Goal: Task Accomplishment & Management: Use online tool/utility

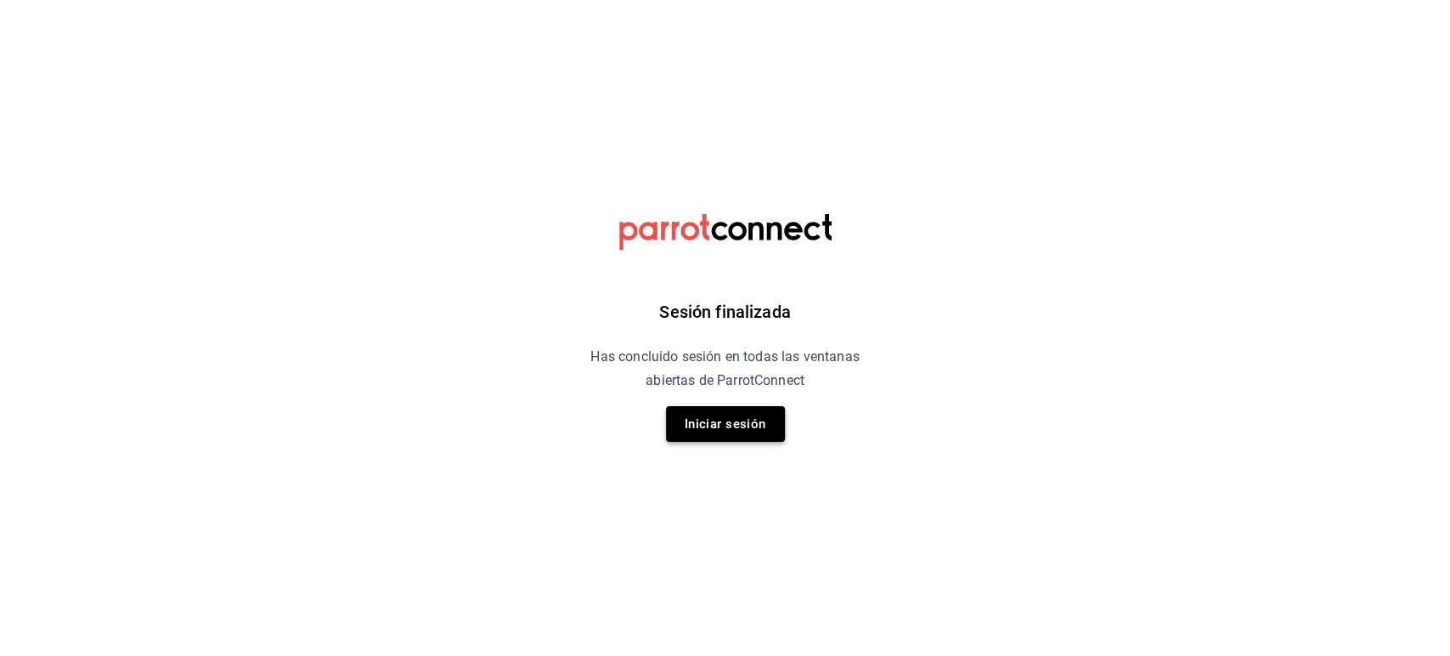
click at [726, 419] on button "Iniciar sesión" at bounding box center [725, 424] width 119 height 36
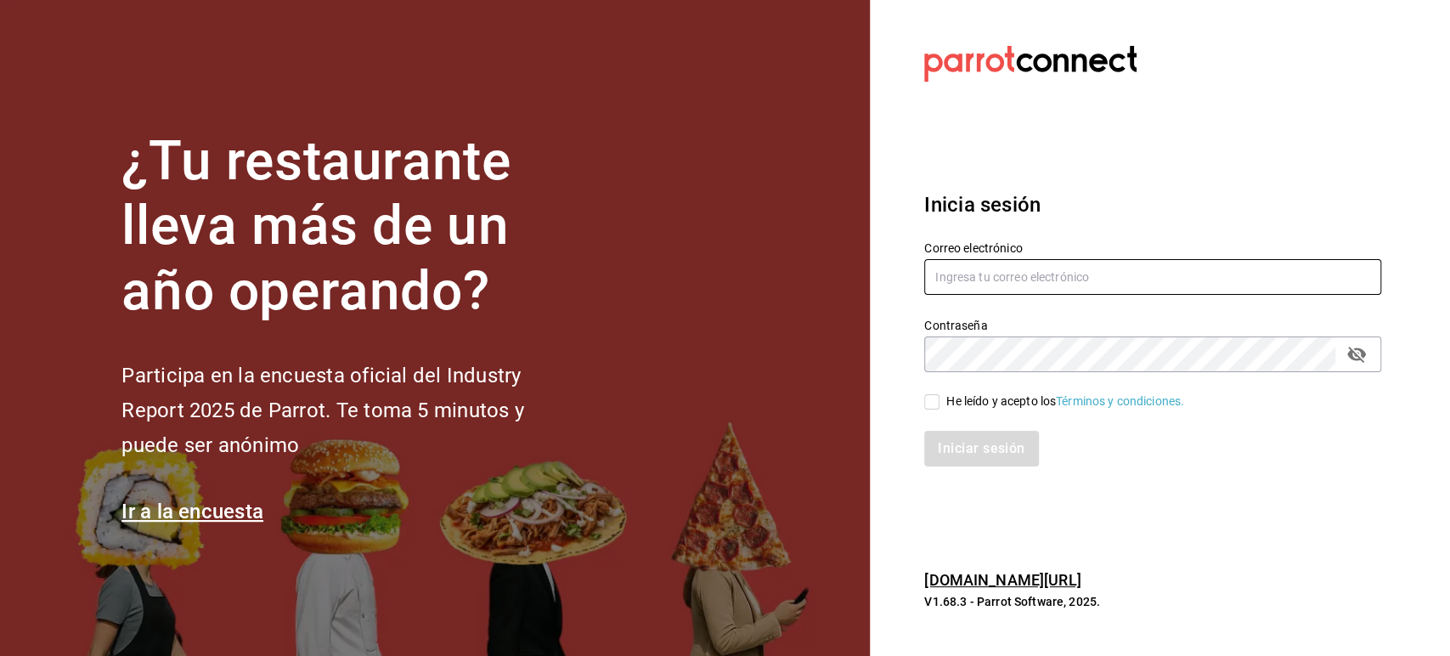
click at [1095, 276] on input "text" at bounding box center [1152, 277] width 457 height 36
type input "restauranteflammingos.ad@gmail.com"
click at [939, 399] on span "He leído y acepto los Términos y condiciones." at bounding box center [1061, 401] width 245 height 18
click at [939, 399] on input "He leído y acepto los Términos y condiciones." at bounding box center [931, 401] width 15 height 15
checkbox input "true"
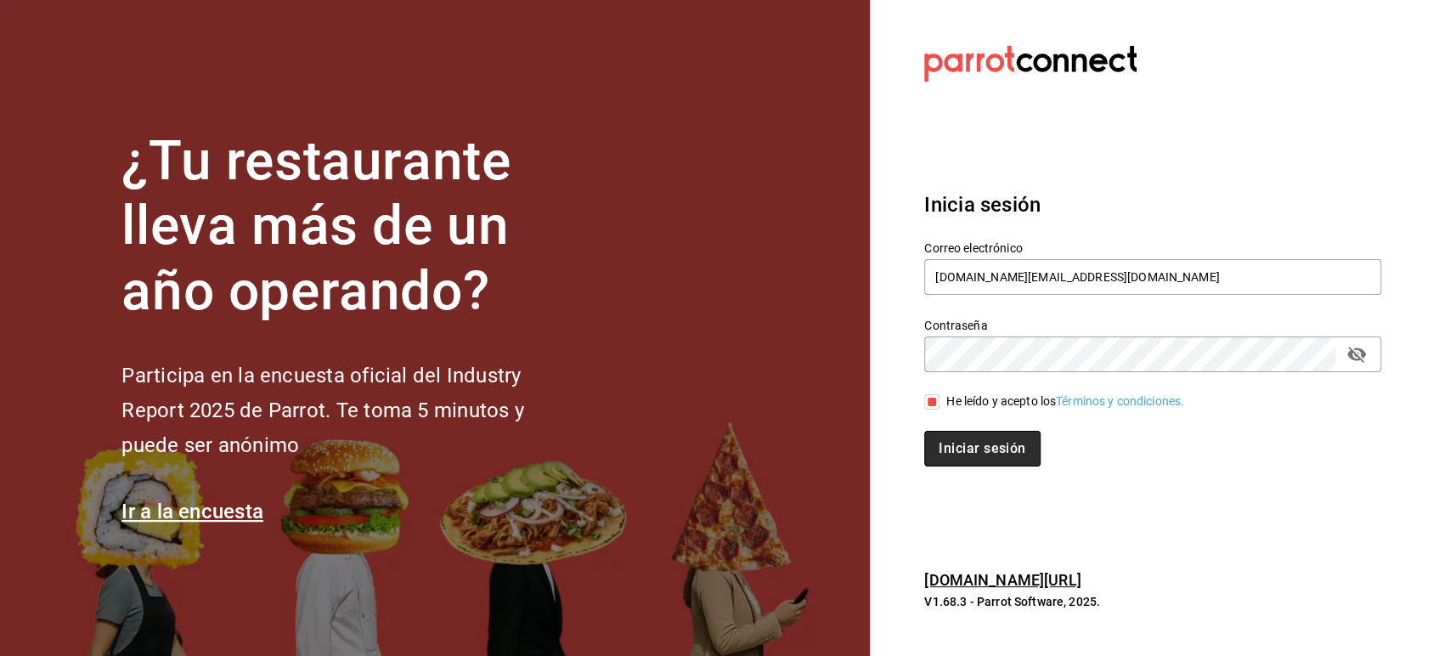
click at [982, 435] on button "Iniciar sesión" at bounding box center [981, 449] width 115 height 36
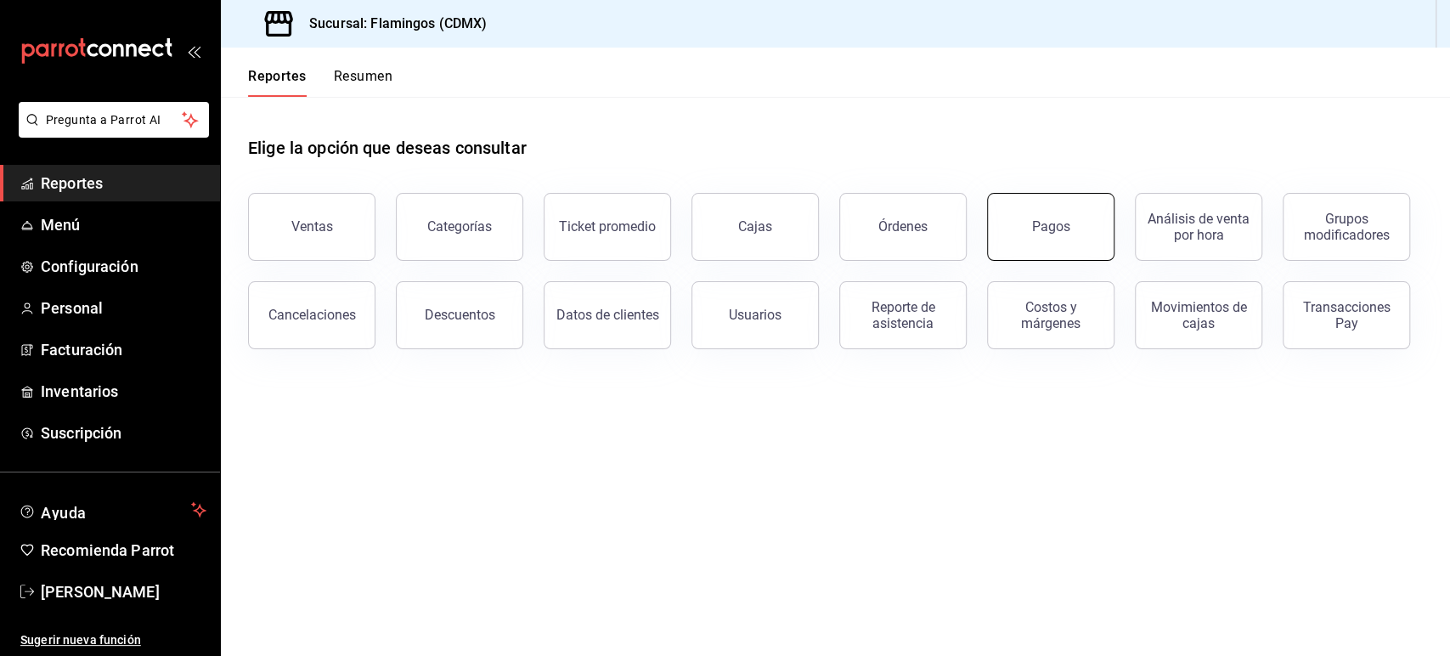
click at [1039, 231] on div "Pagos" at bounding box center [1051, 226] width 38 height 16
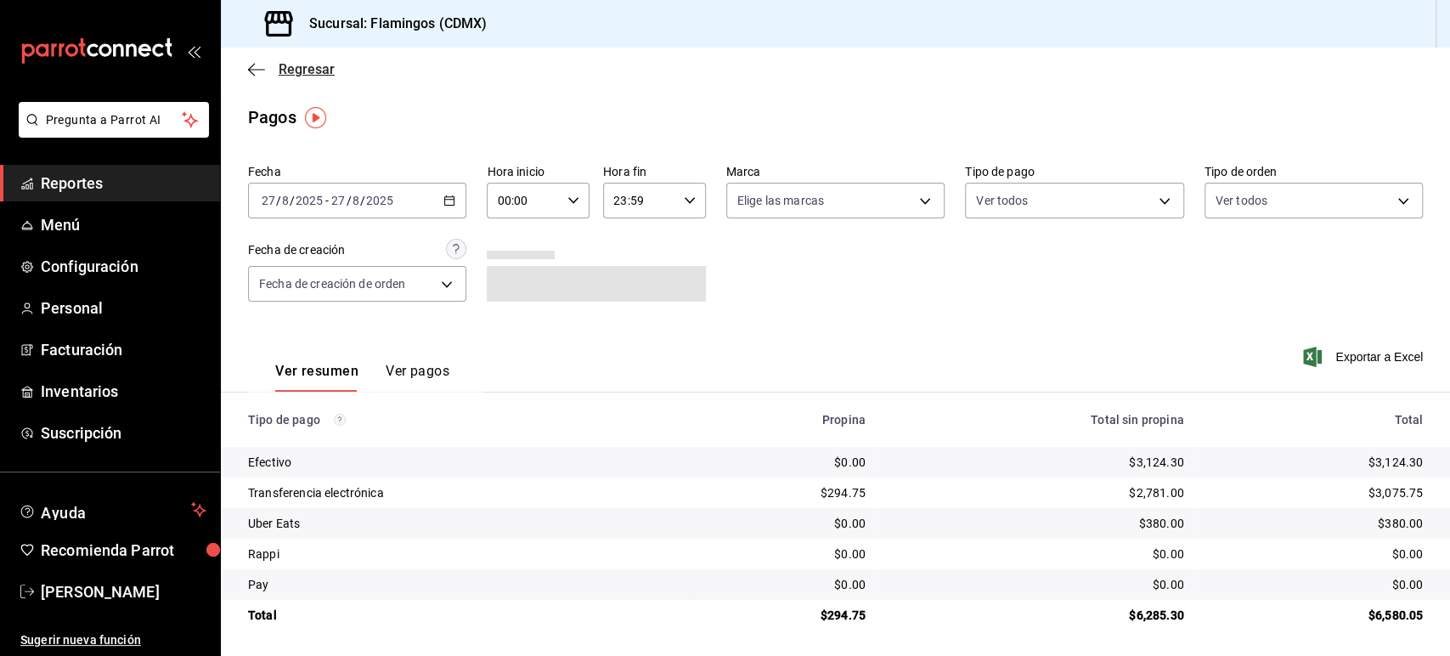
click at [250, 73] on icon "button" at bounding box center [256, 69] width 17 height 15
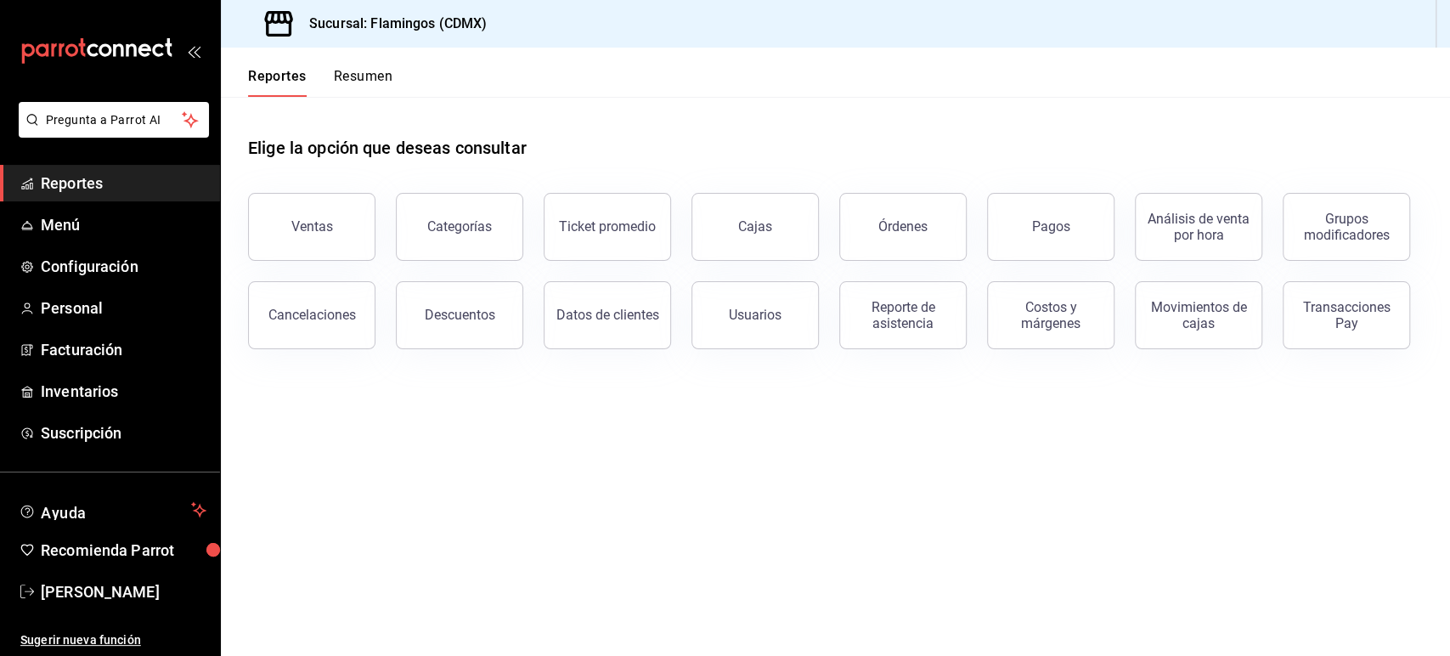
drag, startPoint x: 475, startPoint y: 228, endPoint x: 658, endPoint y: 121, distance: 212.3
click at [658, 121] on div "Elige la opción que deseas consultar Ventas Categorías Ticket promedio Cajas Ór…" at bounding box center [835, 223] width 1174 height 252
click at [57, 218] on span "Menú" at bounding box center [124, 224] width 166 height 23
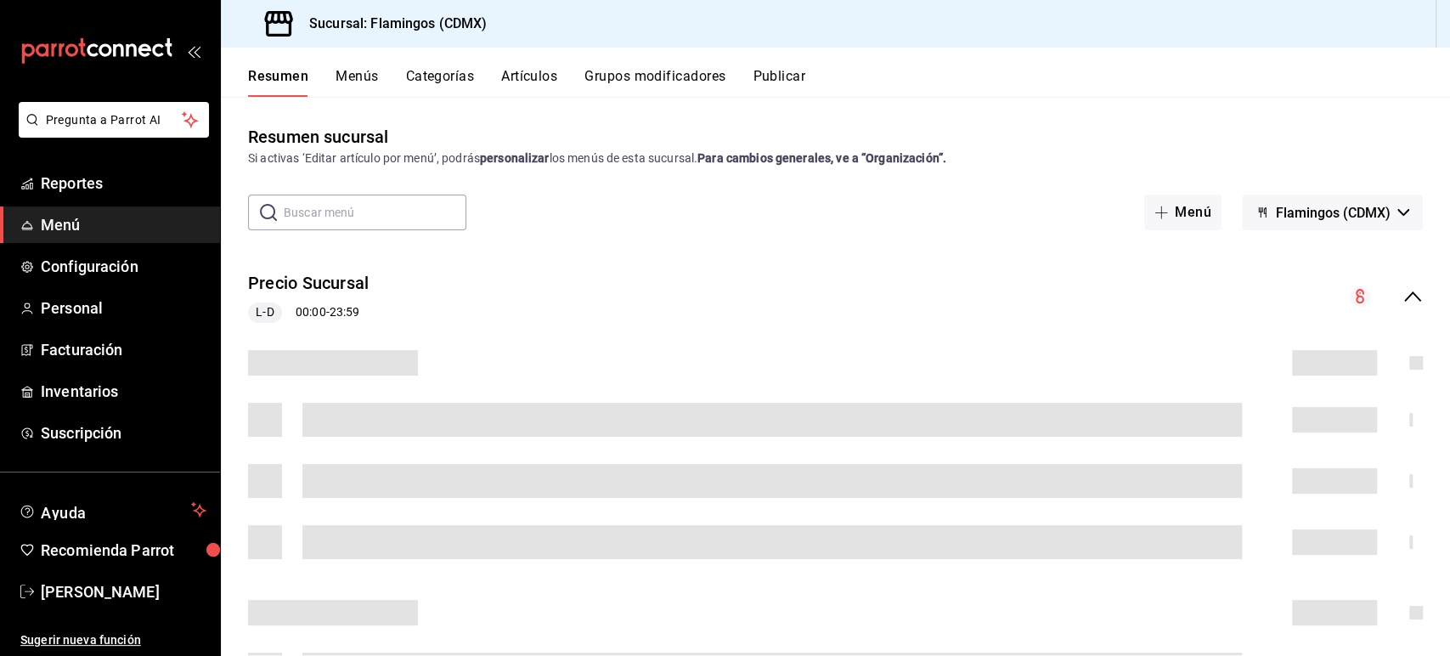
click at [376, 211] on input "text" at bounding box center [375, 212] width 183 height 34
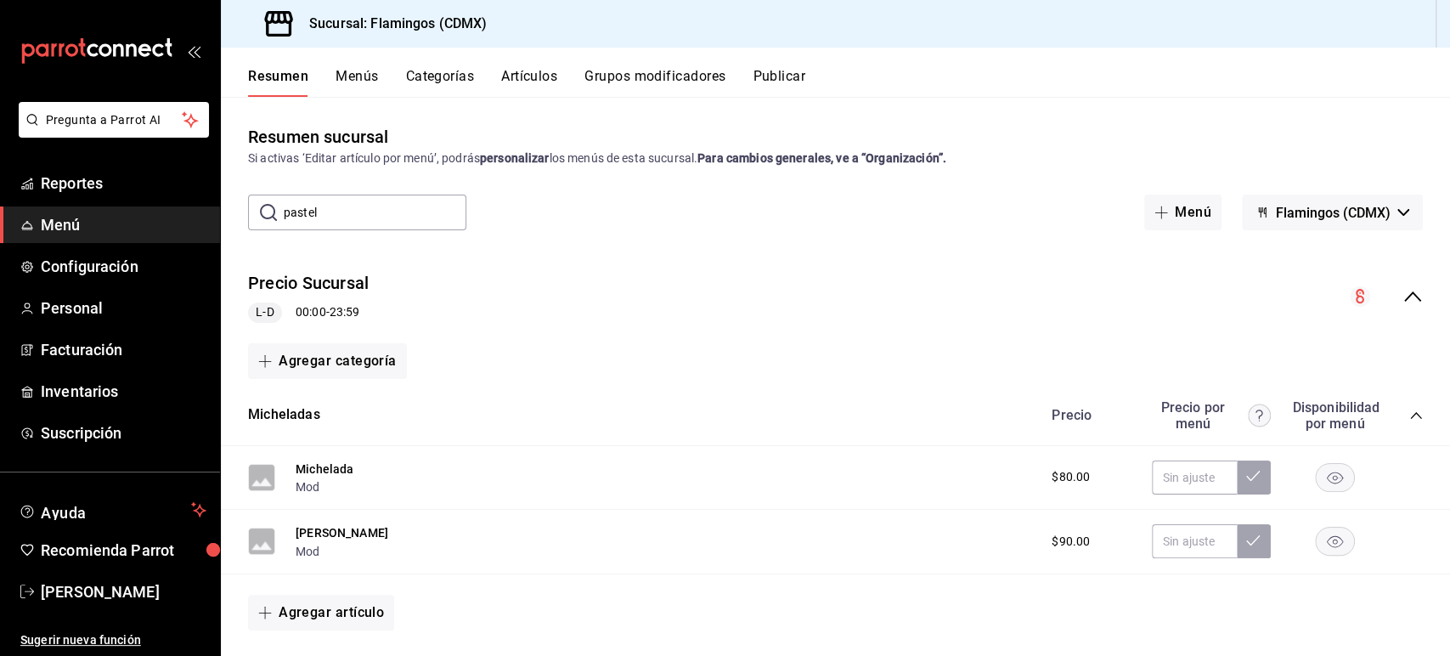
type input "pastel"
